Goal: Find specific page/section: Find specific page/section

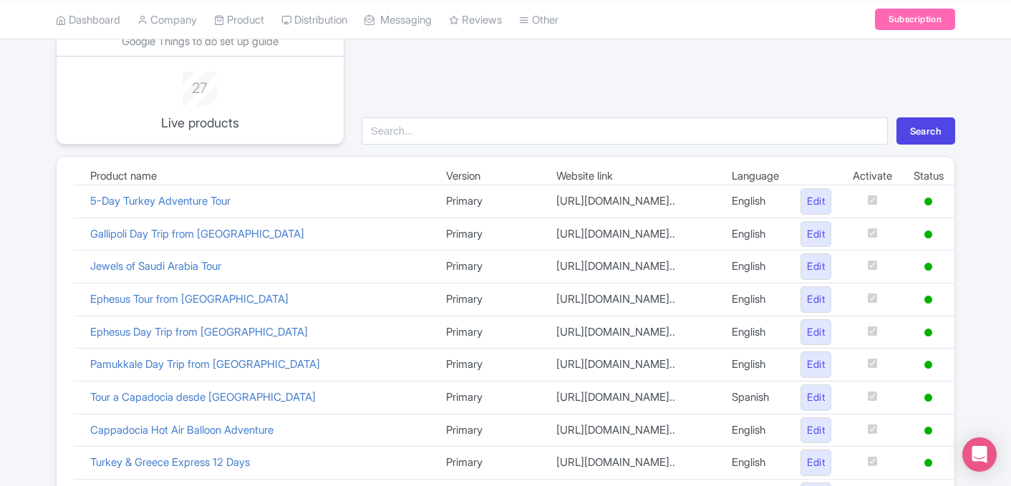
scroll to position [124, 0]
click at [153, 240] on link "Gallipoli Day Trip from [GEOGRAPHIC_DATA]" at bounding box center [197, 236] width 214 height 14
